Goal: Information Seeking & Learning: Learn about a topic

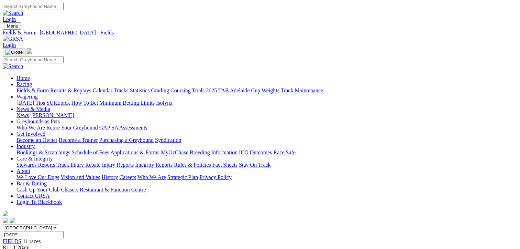
click at [35, 87] on link "Fields & Form" at bounding box center [33, 90] width 32 height 6
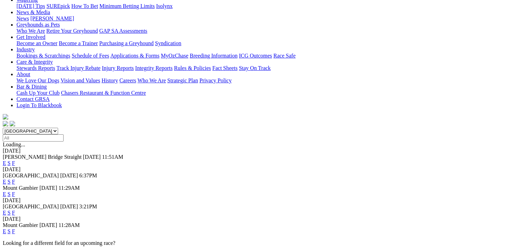
scroll to position [103, 0]
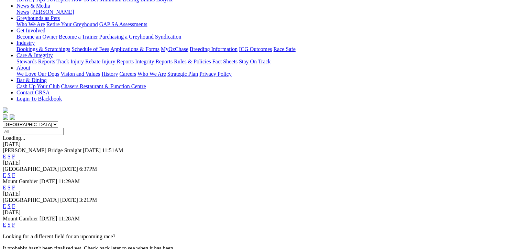
click at [6, 222] on link "E" at bounding box center [4, 225] width 3 height 6
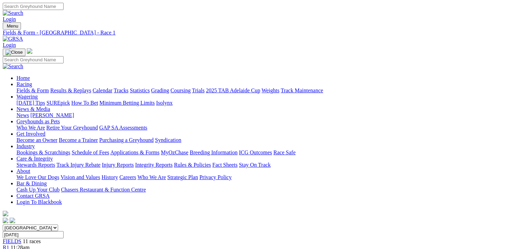
click at [9, 248] on span "R2" at bounding box center [6, 253] width 7 height 6
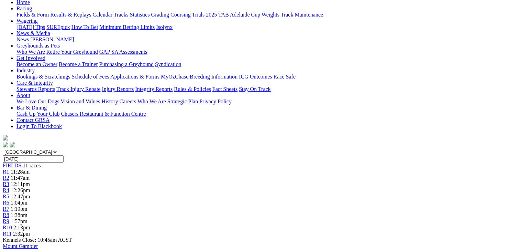
scroll to position [34, 0]
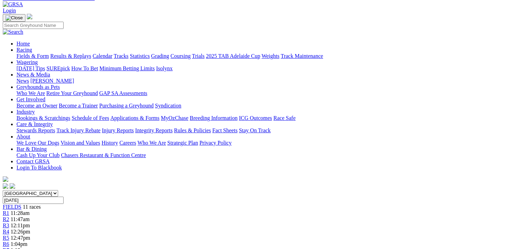
click at [9, 222] on span "R3" at bounding box center [6, 225] width 7 height 6
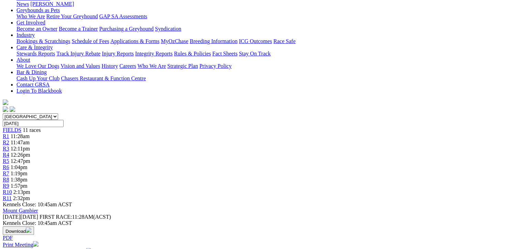
scroll to position [103, 0]
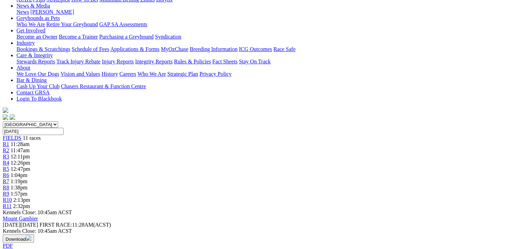
click at [30, 160] on span "12:26pm" at bounding box center [21, 163] width 20 height 6
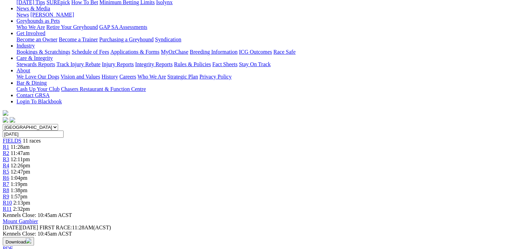
scroll to position [34, 0]
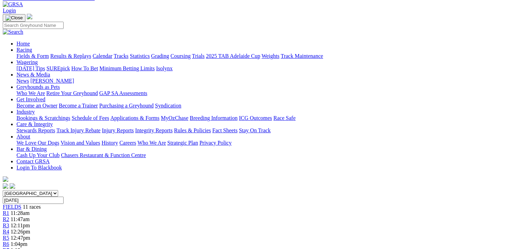
click at [9, 235] on span "R5" at bounding box center [6, 238] width 7 height 6
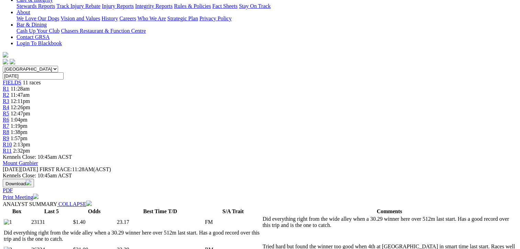
scroll to position [103, 0]
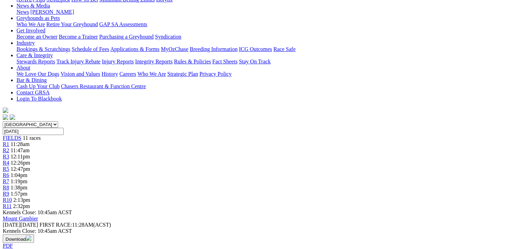
click at [12, 203] on span "R11" at bounding box center [7, 206] width 9 height 6
